Goal: Check status

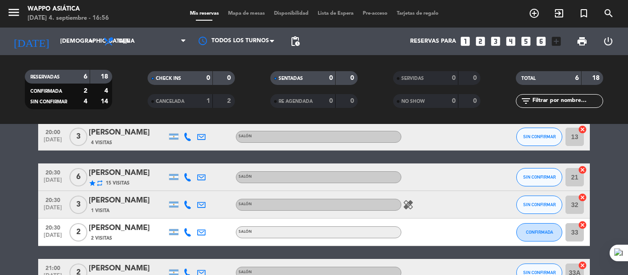
scroll to position [43, 0]
click at [70, 39] on input "[DEMOGRAPHIC_DATA][DATE]" at bounding box center [95, 42] width 78 height 16
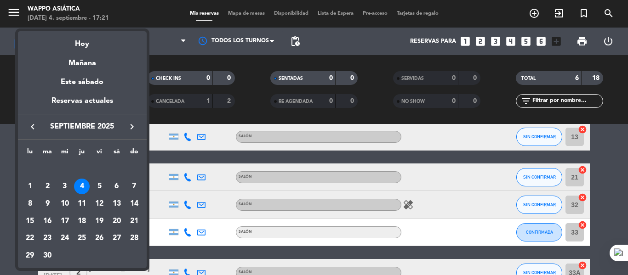
click at [33, 125] on icon "keyboard_arrow_left" at bounding box center [32, 126] width 11 height 11
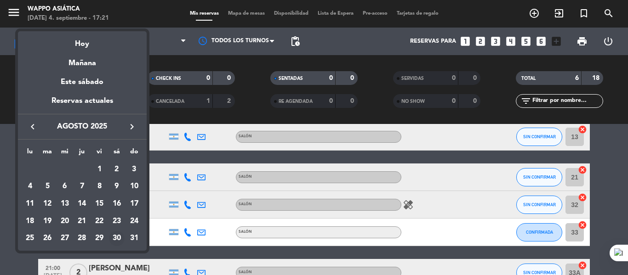
click at [117, 241] on div "30" at bounding box center [117, 239] width 16 height 16
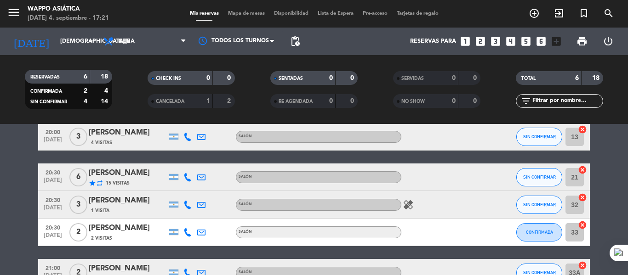
type input "sáb. 30 ago."
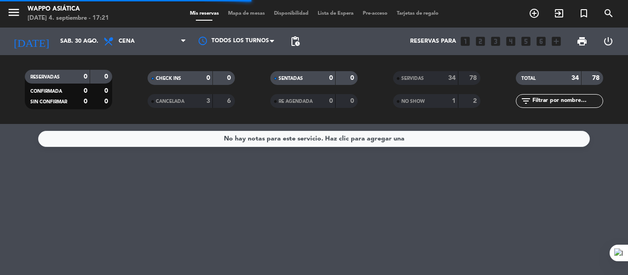
scroll to position [0, 0]
click at [439, 81] on div "34" at bounding box center [447, 78] width 18 height 11
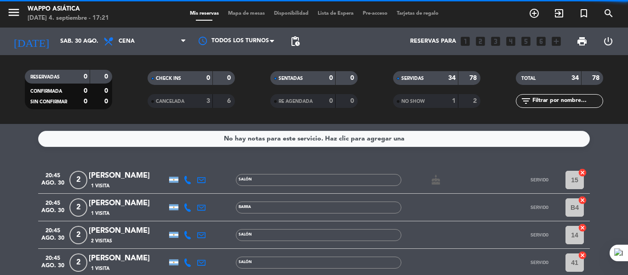
click at [554, 100] on input "text" at bounding box center [567, 101] width 71 height 10
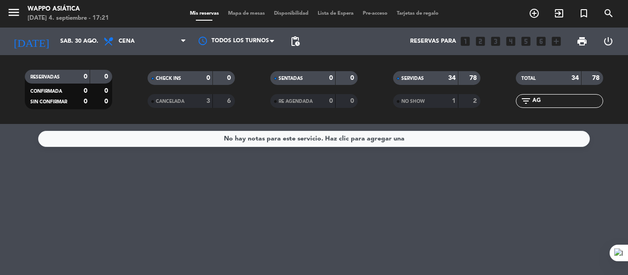
type input "A"
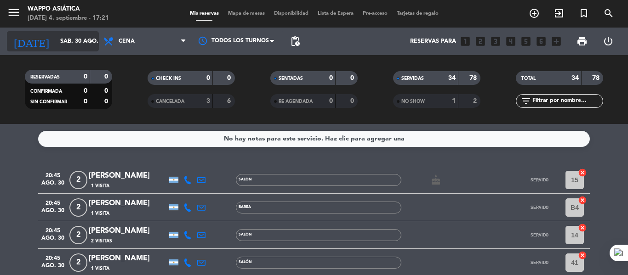
click at [61, 44] on input "sáb. 30 ago." at bounding box center [95, 42] width 78 height 16
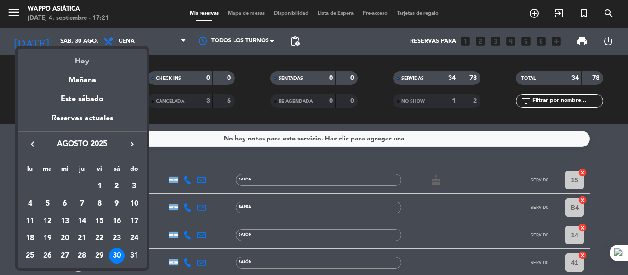
click at [71, 56] on div "Hoy" at bounding box center [82, 58] width 129 height 19
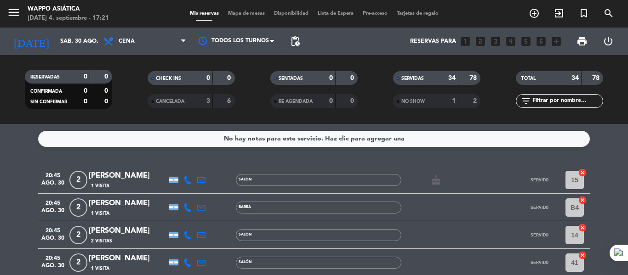
type input "[DEMOGRAPHIC_DATA][DATE]"
